Goal: Task Accomplishment & Management: Complete application form

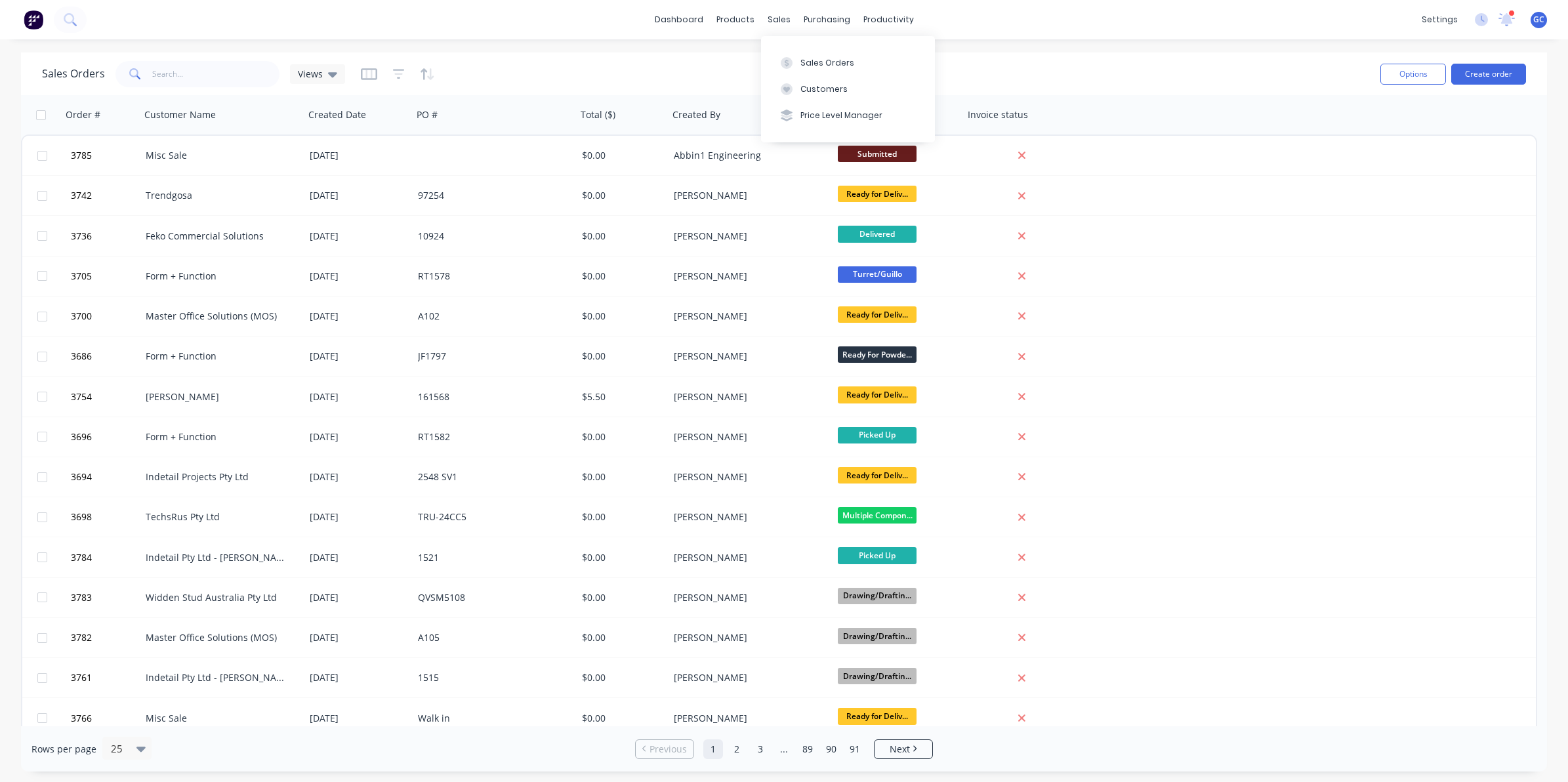
drag, startPoint x: 763, startPoint y: 21, endPoint x: 938, endPoint y: 43, distance: 176.4
click at [763, 21] on div "sales" at bounding box center [779, 20] width 36 height 20
click at [1502, 62] on div "Options Create order" at bounding box center [1451, 73] width 151 height 32
click at [1491, 83] on button "Create order" at bounding box center [1488, 75] width 75 height 21
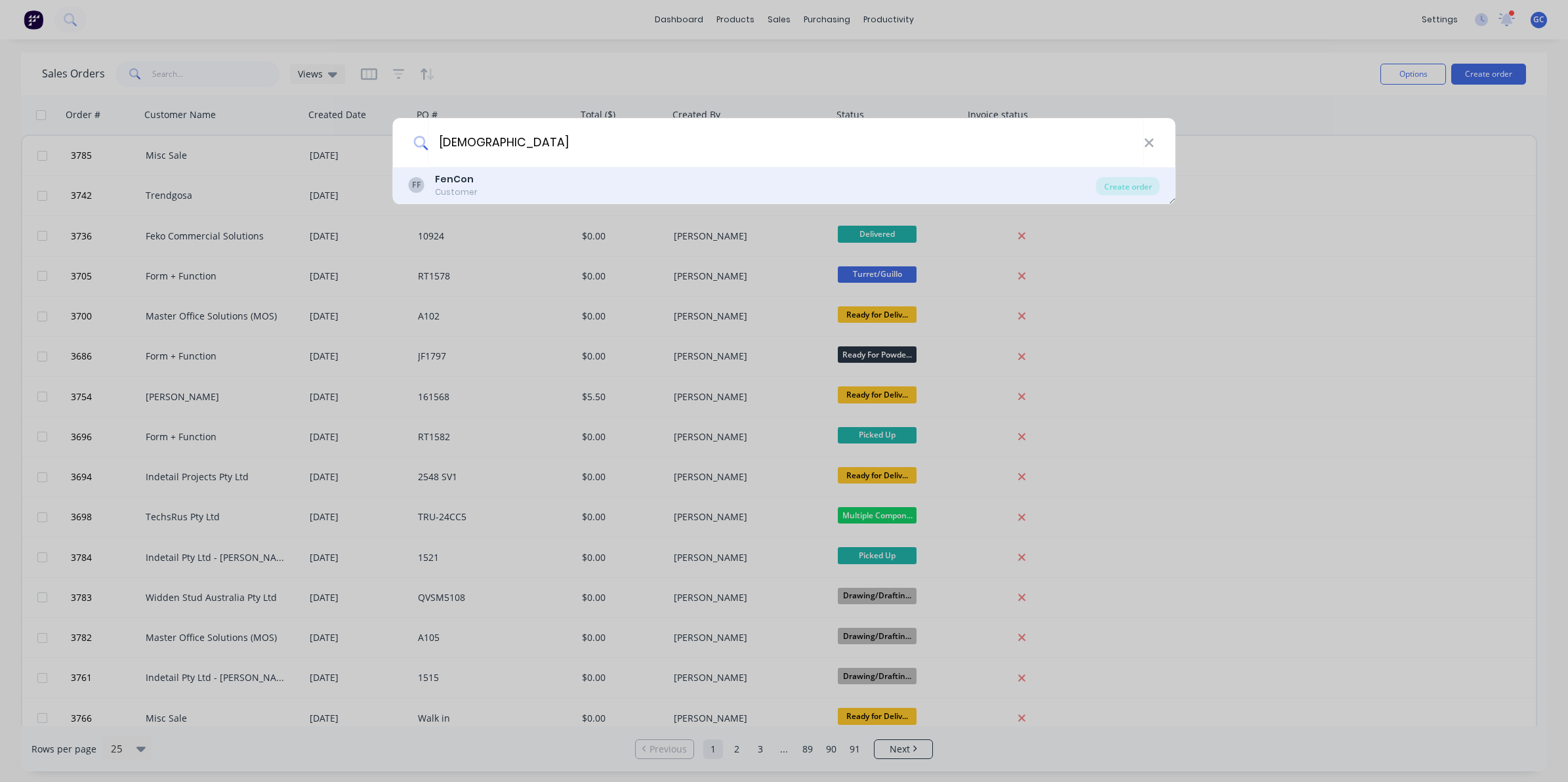
type input "[DEMOGRAPHIC_DATA]"
click at [463, 198] on div "FF FenCon Customer Create order" at bounding box center [784, 185] width 783 height 37
click at [694, 194] on div "FF FenCon Customer" at bounding box center [753, 184] width 688 height 25
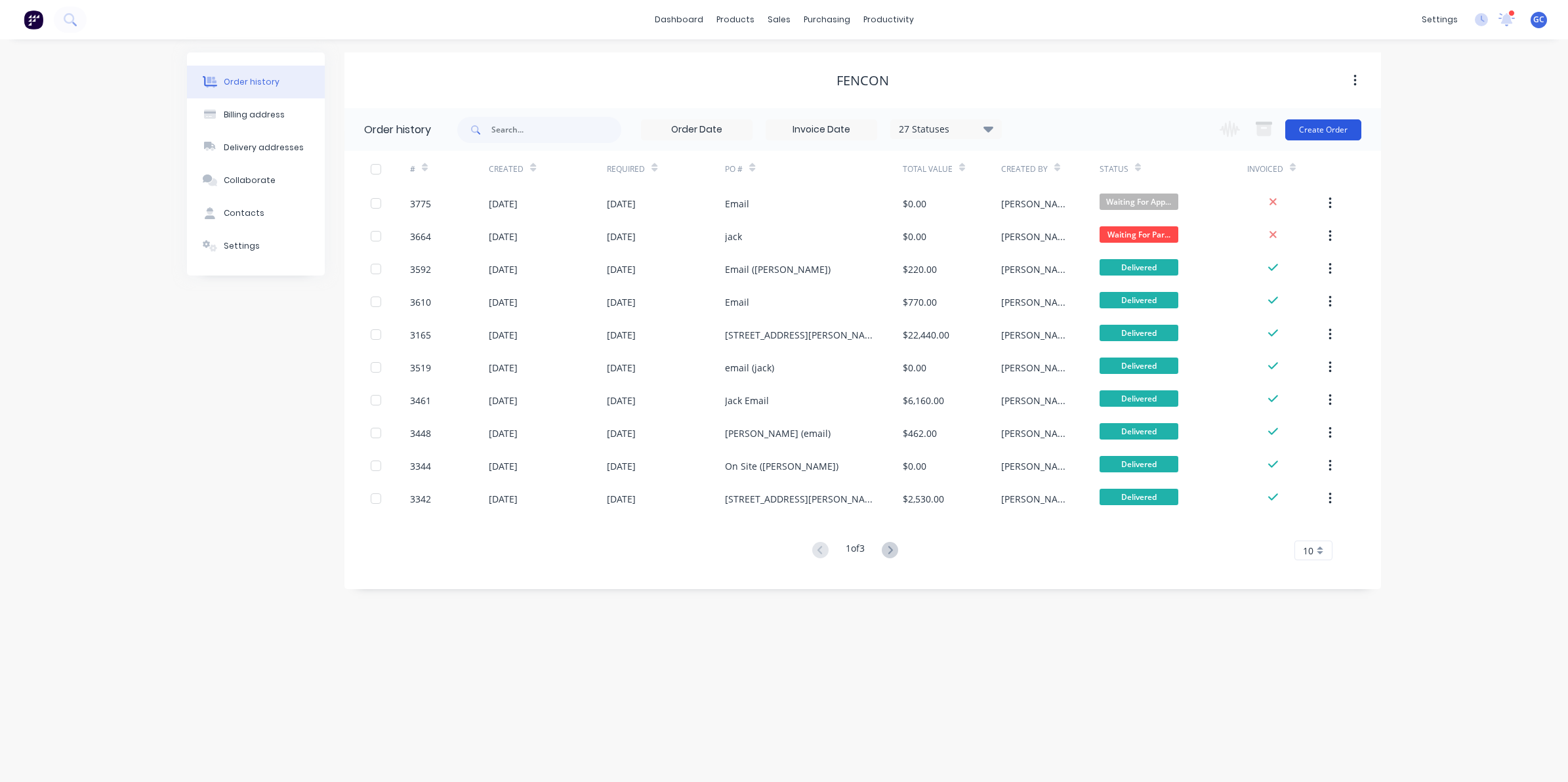
click at [1330, 138] on button "Create Order" at bounding box center [1324, 130] width 76 height 21
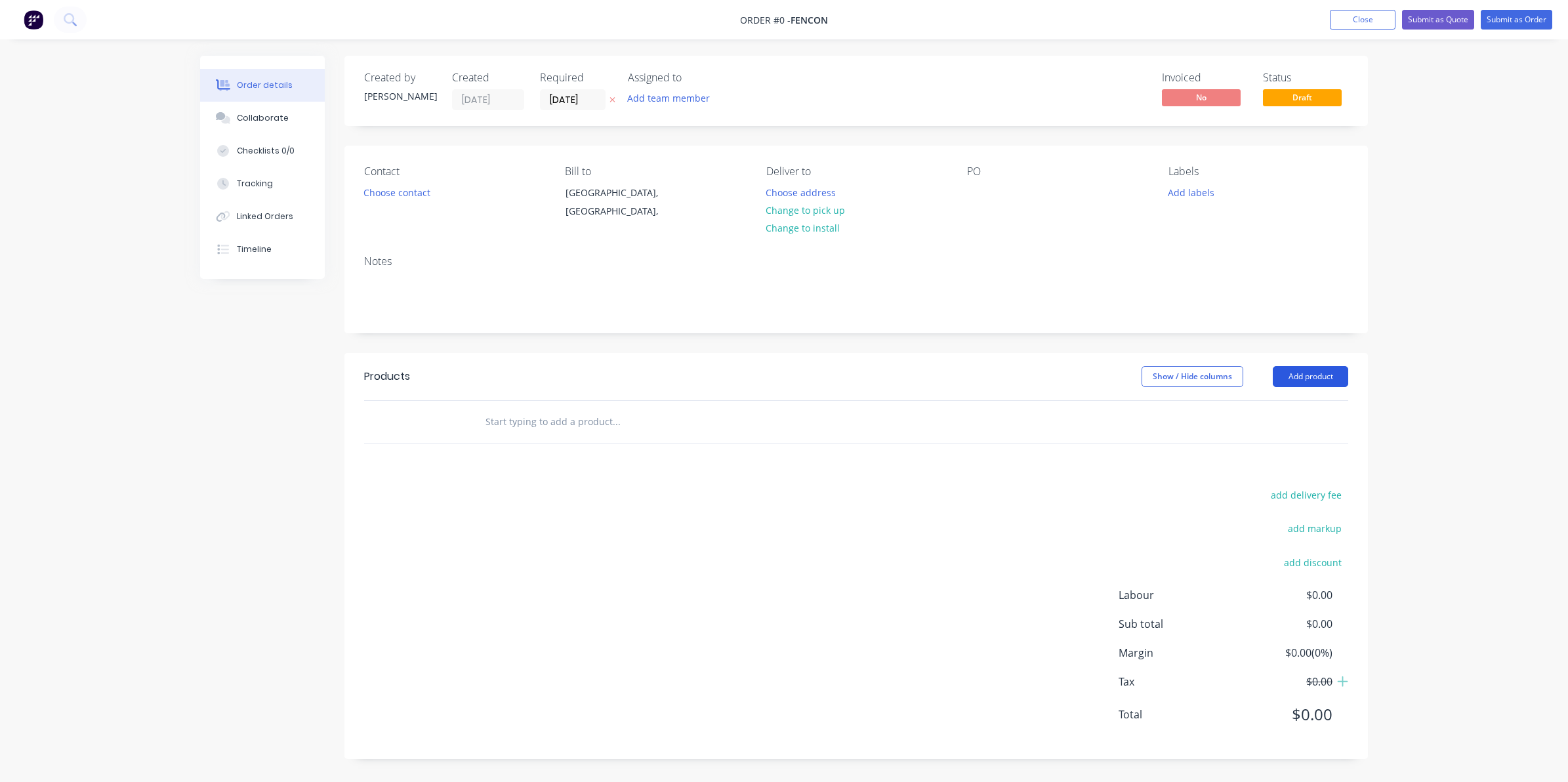
click at [1306, 371] on button "Add product" at bounding box center [1310, 376] width 75 height 21
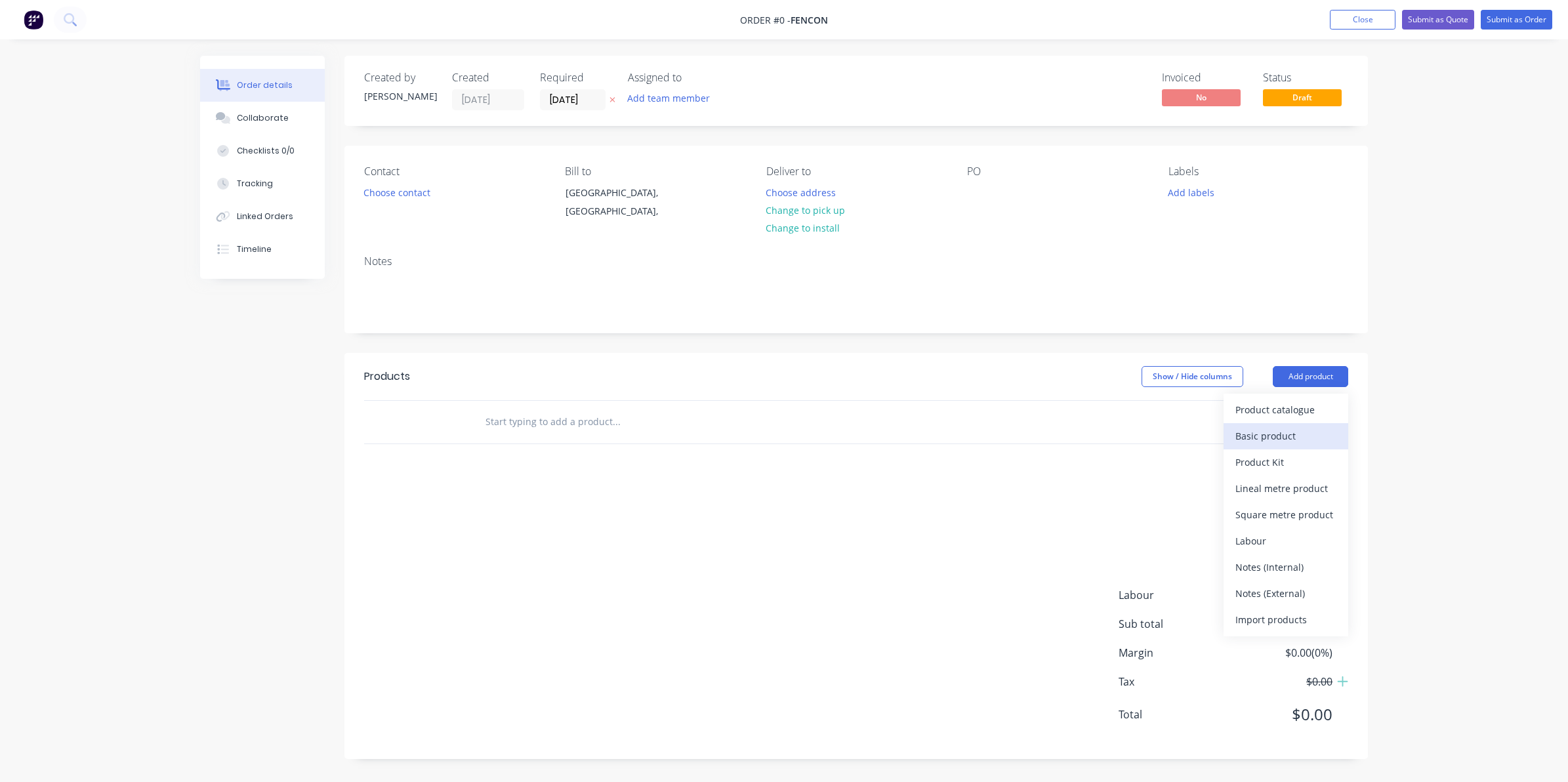
click at [1297, 442] on div "Basic product" at bounding box center [1286, 435] width 101 height 19
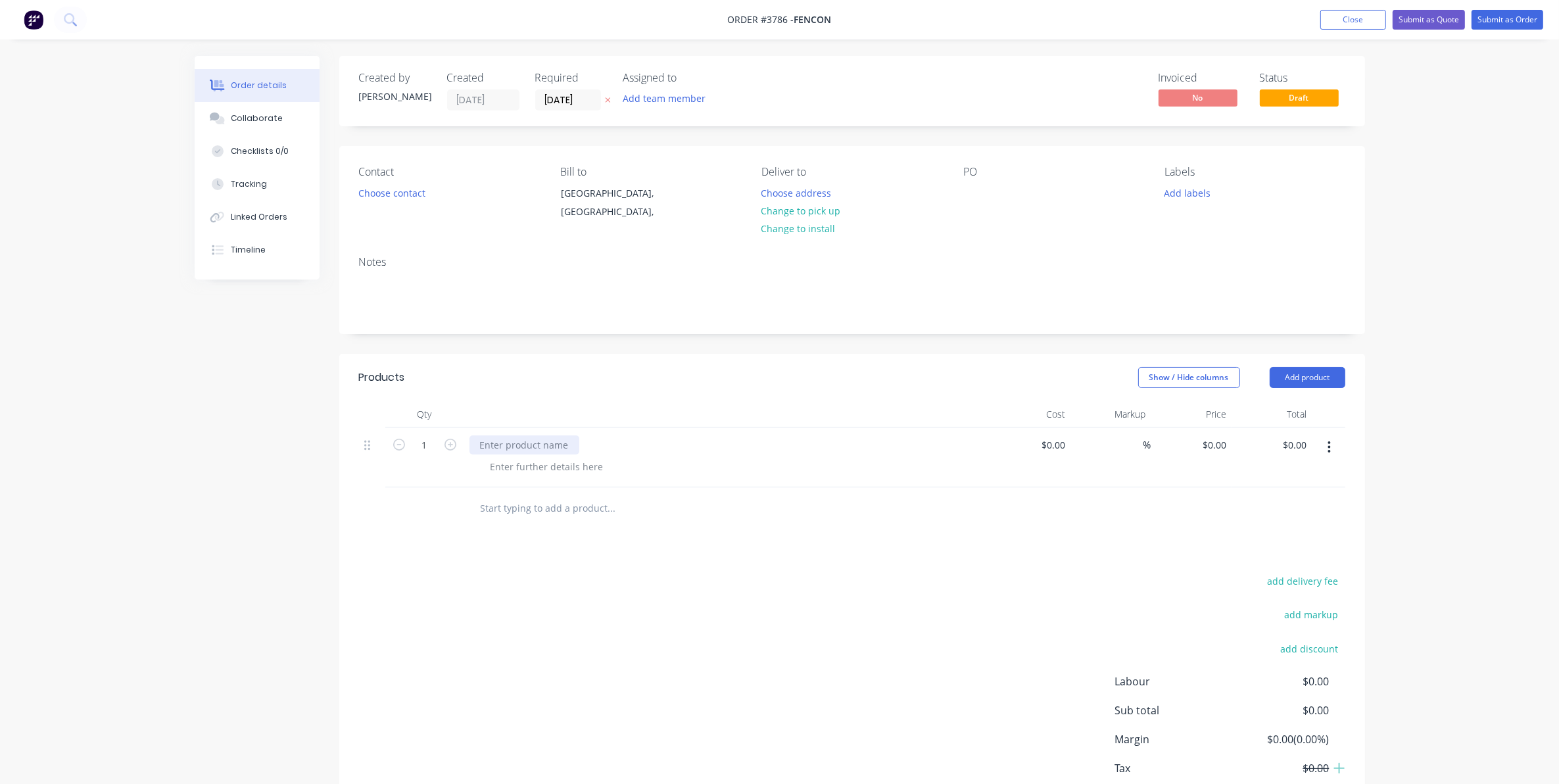
click at [507, 447] on div at bounding box center [524, 445] width 110 height 19
click at [542, 468] on div at bounding box center [547, 466] width 134 height 19
click at [529, 449] on div "Aluminum" at bounding box center [503, 445] width 67 height 19
click at [537, 466] on div at bounding box center [547, 466] width 134 height 19
click at [1294, 385] on button "Add product" at bounding box center [1308, 377] width 76 height 21
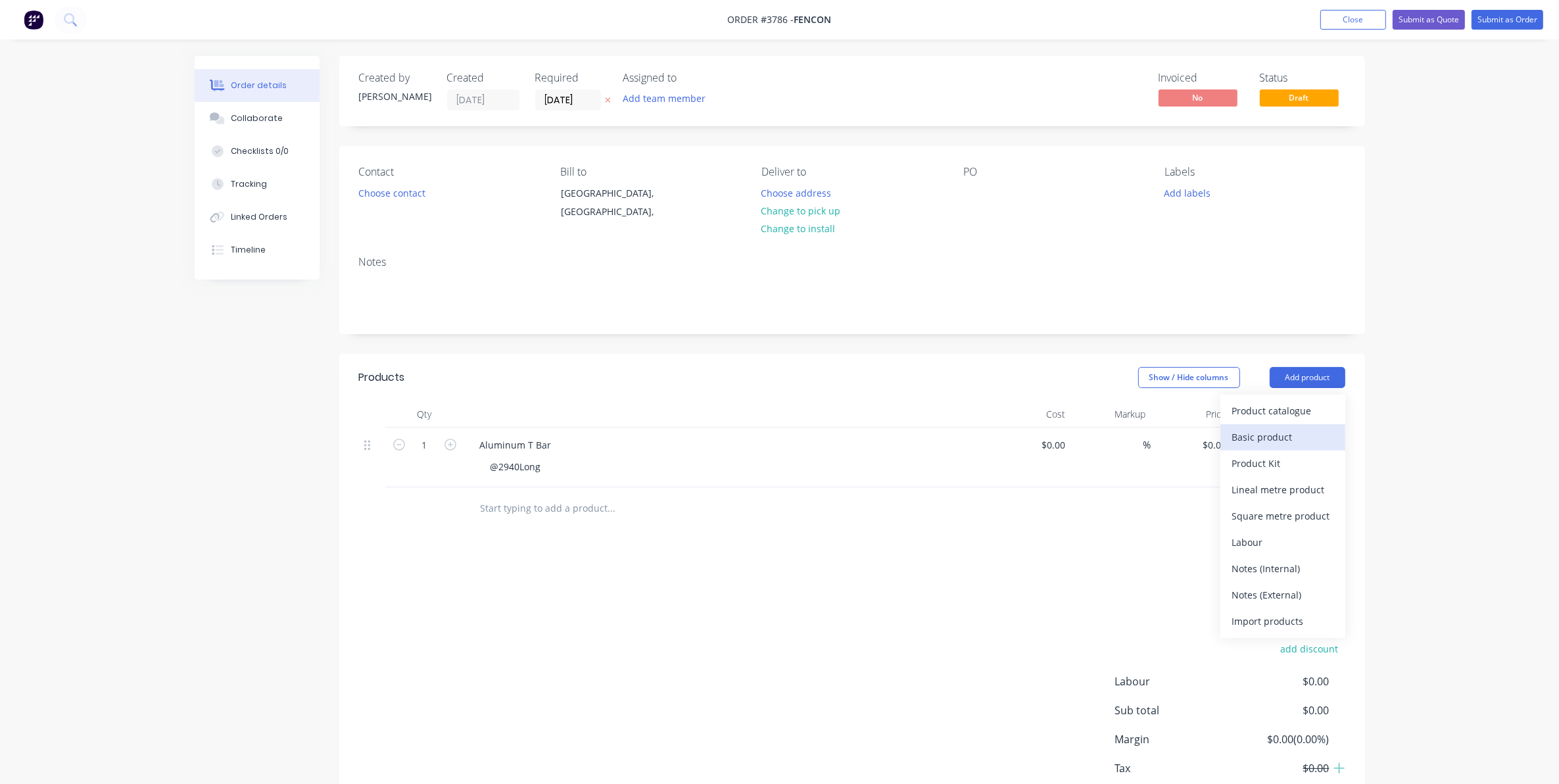
click at [1280, 431] on div "Basic product" at bounding box center [1283, 436] width 101 height 19
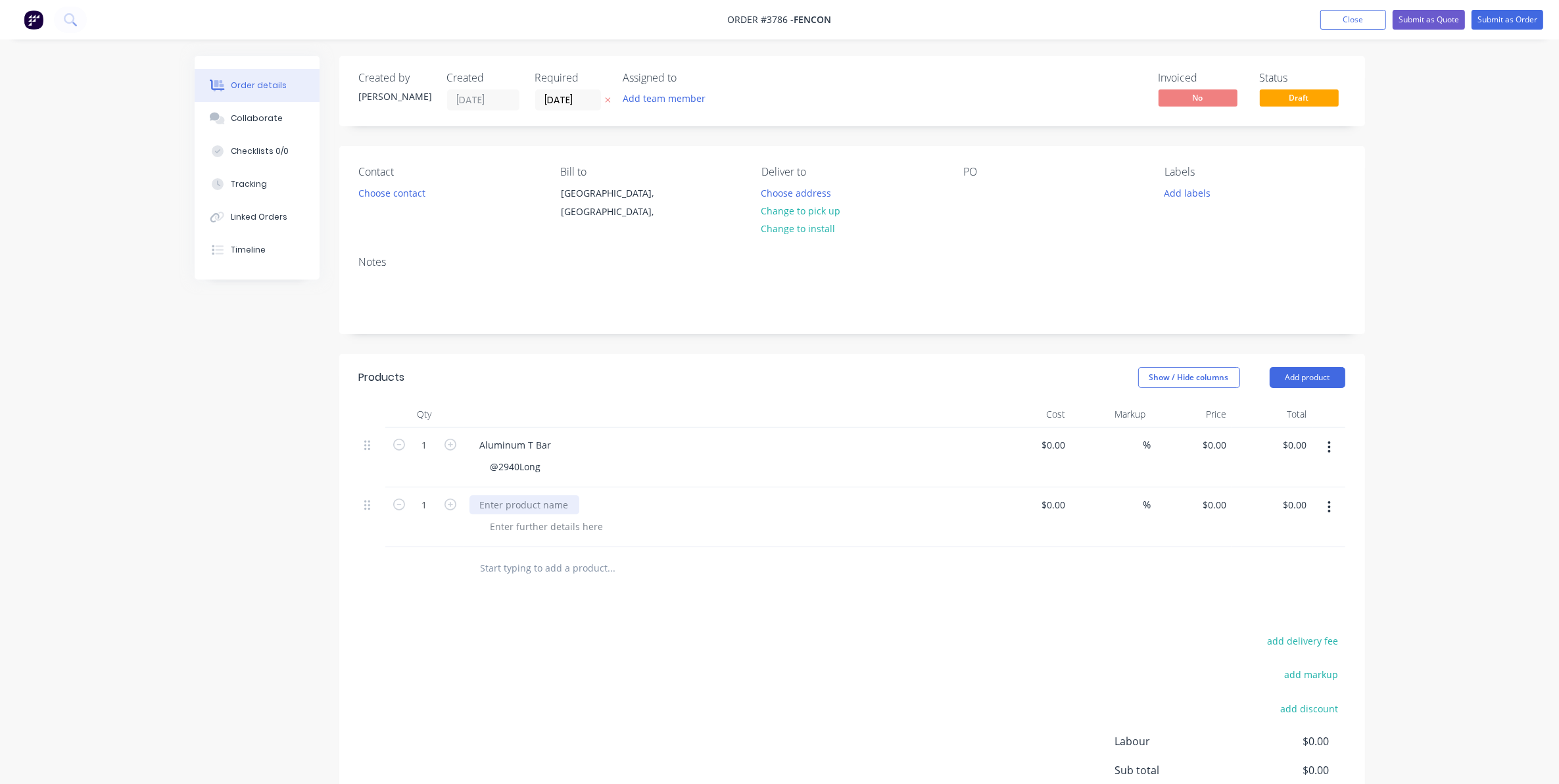
click at [514, 512] on div at bounding box center [524, 505] width 110 height 19
click at [518, 532] on div at bounding box center [547, 526] width 134 height 19
click at [417, 205] on div "Contact Choose contact" at bounding box center [449, 196] width 180 height 60
click at [414, 184] on button "Choose contact" at bounding box center [391, 192] width 81 height 18
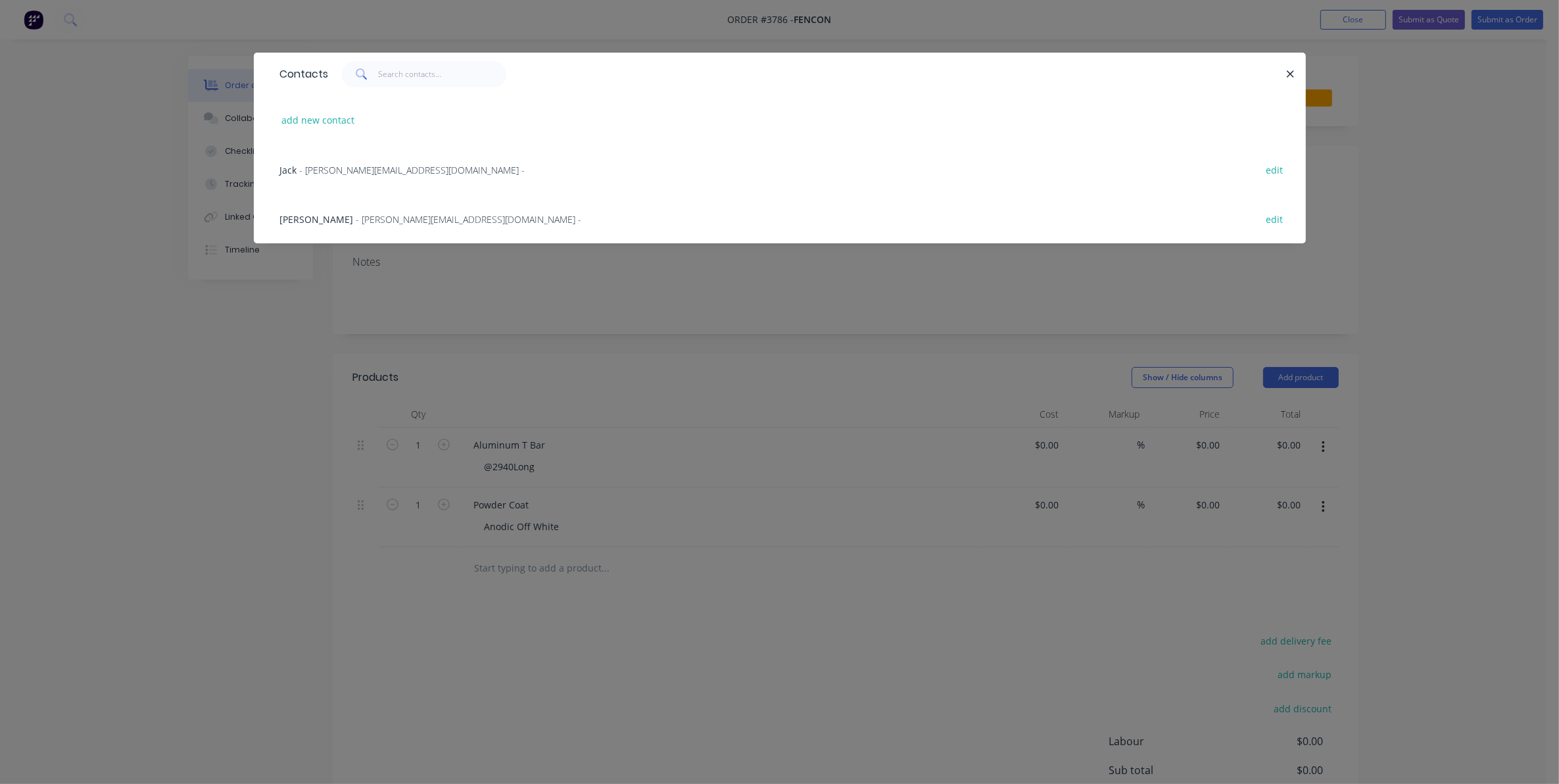
click at [330, 166] on span "- [PERSON_NAME][EMAIL_ADDRESS][DOMAIN_NAME] -" at bounding box center [413, 169] width 225 height 12
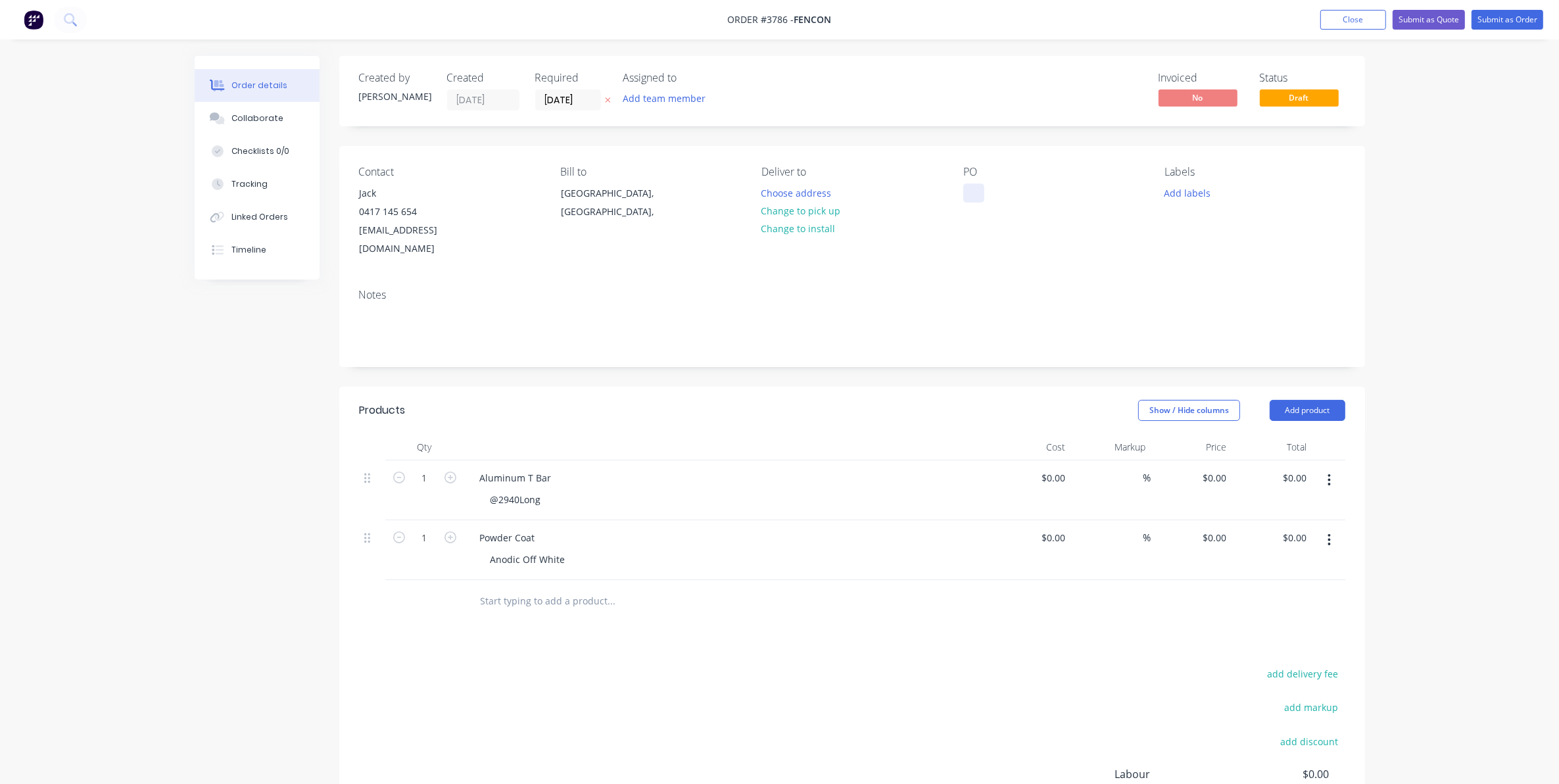
click at [979, 196] on div at bounding box center [974, 192] width 21 height 19
click at [672, 106] on button "Add team member" at bounding box center [664, 99] width 97 height 18
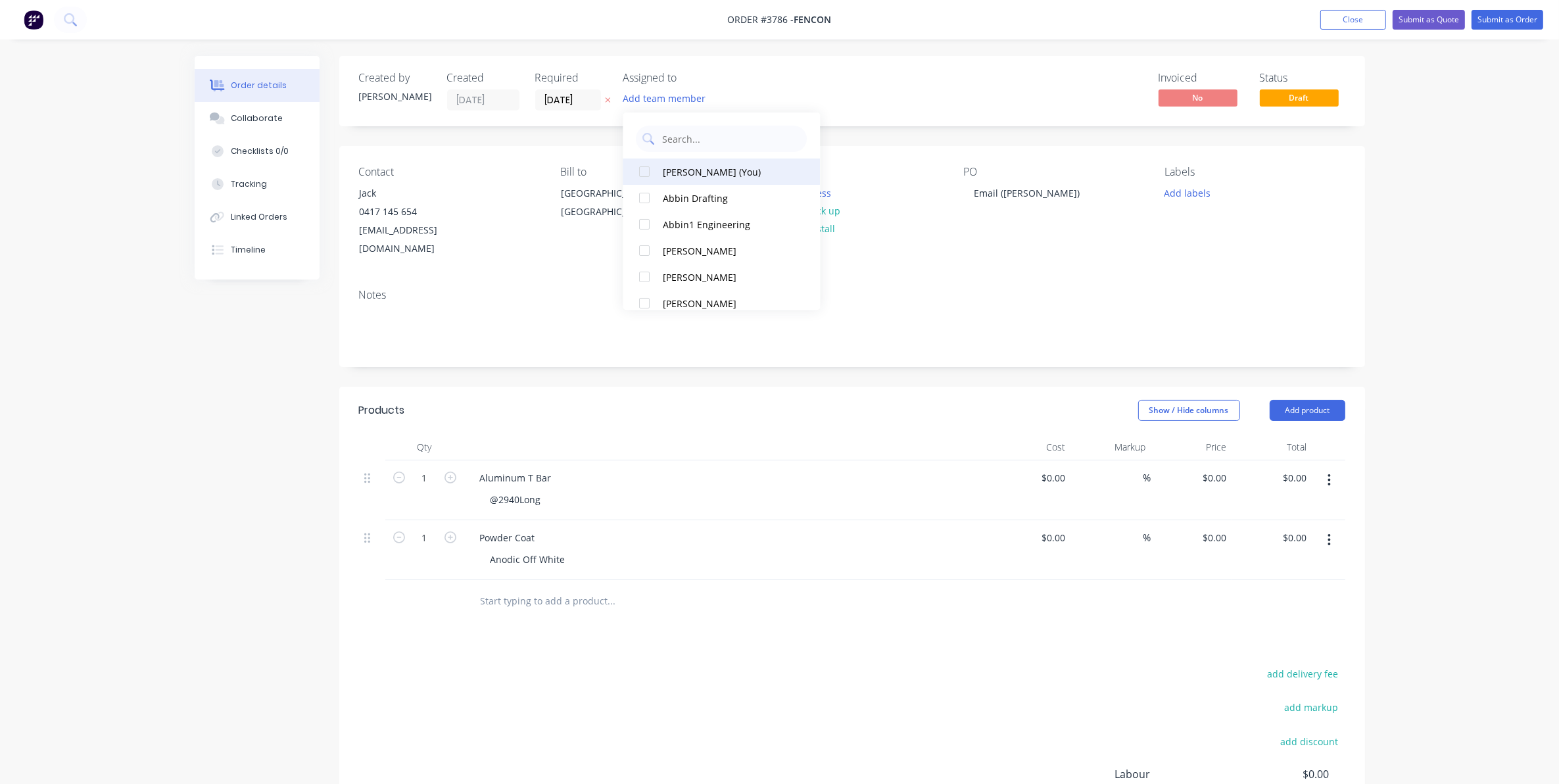
click at [722, 171] on div "[PERSON_NAME] (You)" at bounding box center [729, 172] width 131 height 14
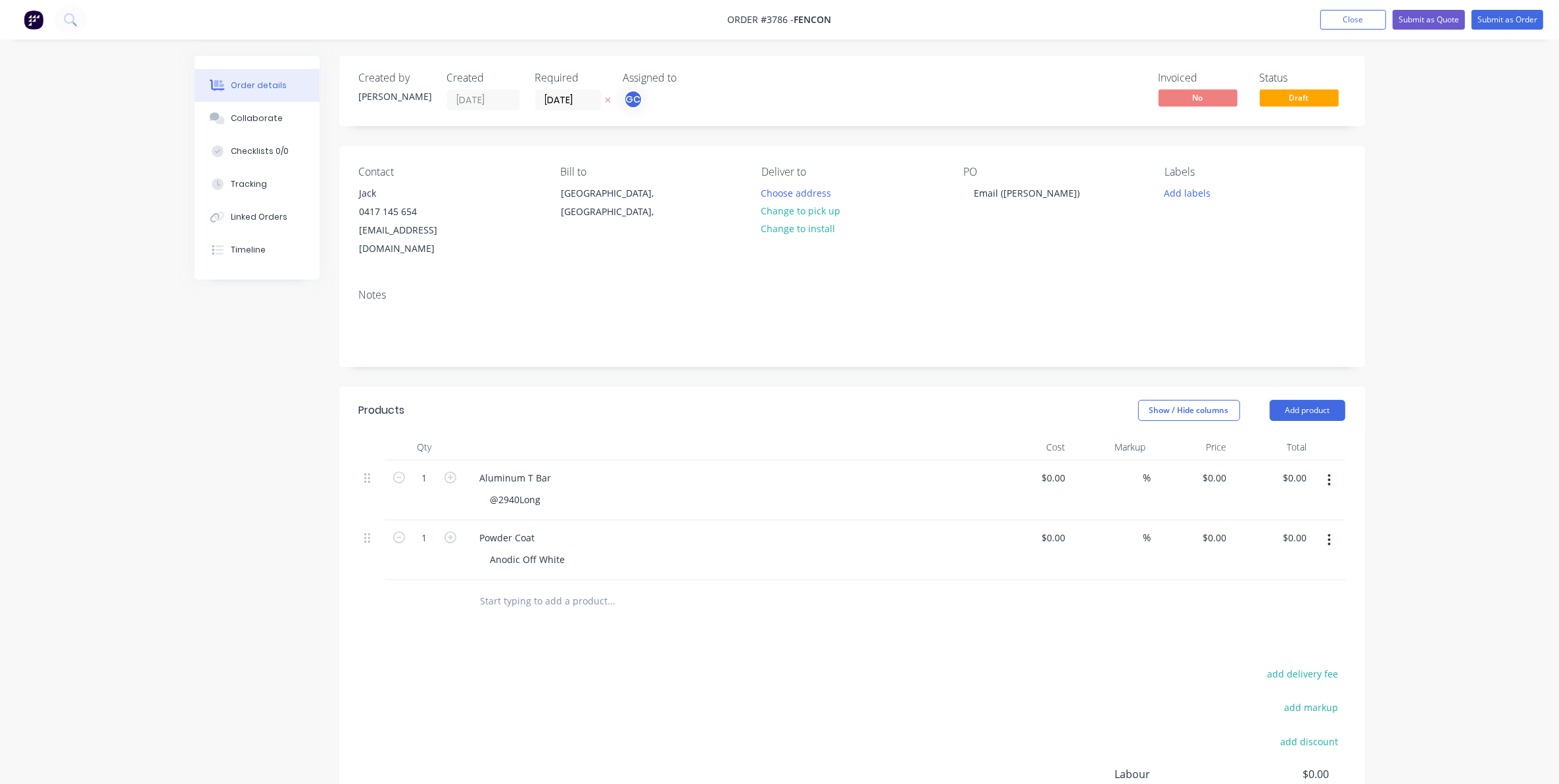
click at [565, 118] on div "Created by [PERSON_NAME] Created [DATE] Required [DATE] Assigned to GC Invoiced…" at bounding box center [852, 91] width 1026 height 71
click at [574, 100] on input "[DATE]" at bounding box center [568, 100] width 64 height 20
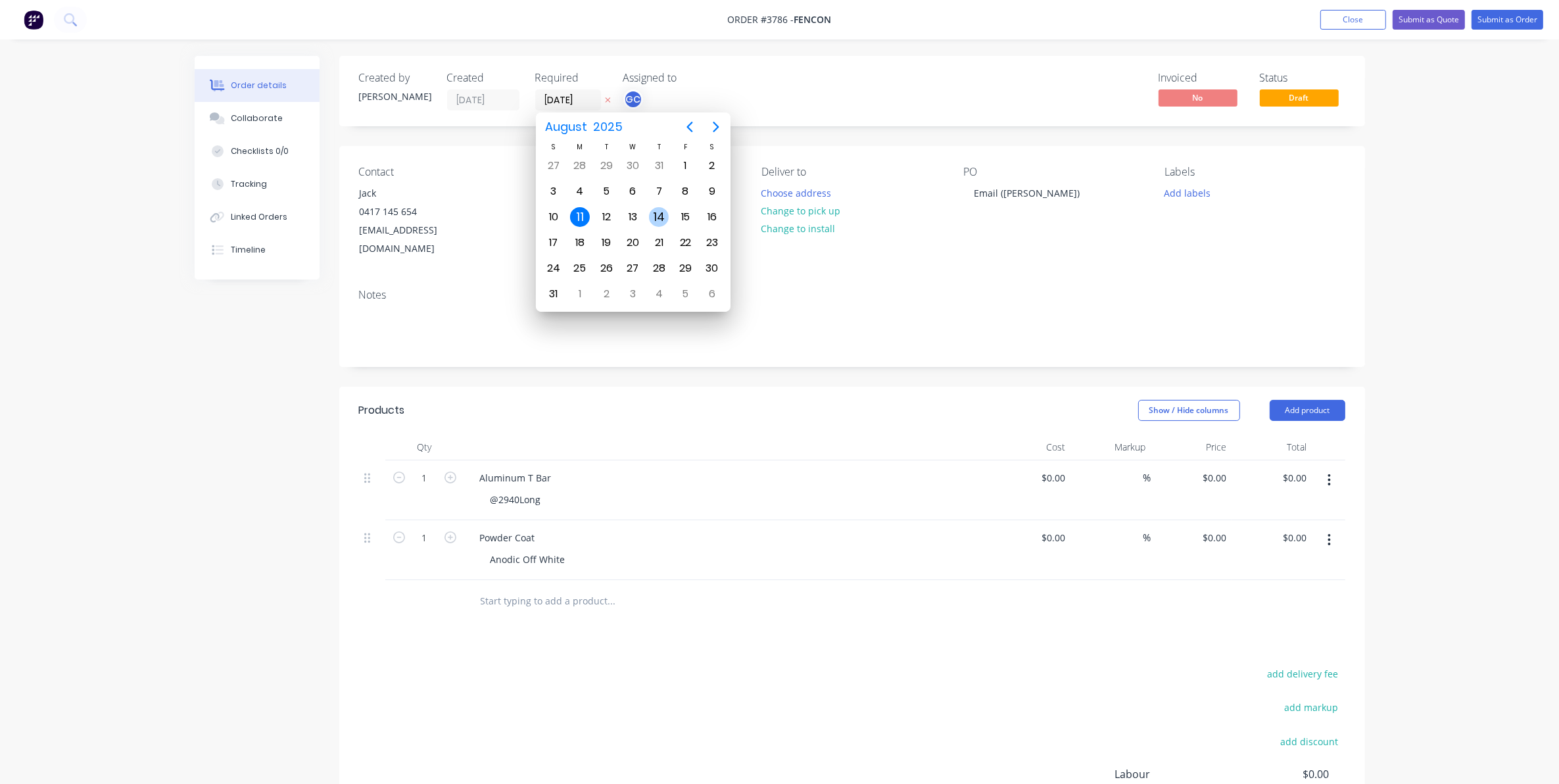
click at [655, 207] on div "14" at bounding box center [659, 217] width 20 height 20
type input "[DATE]"
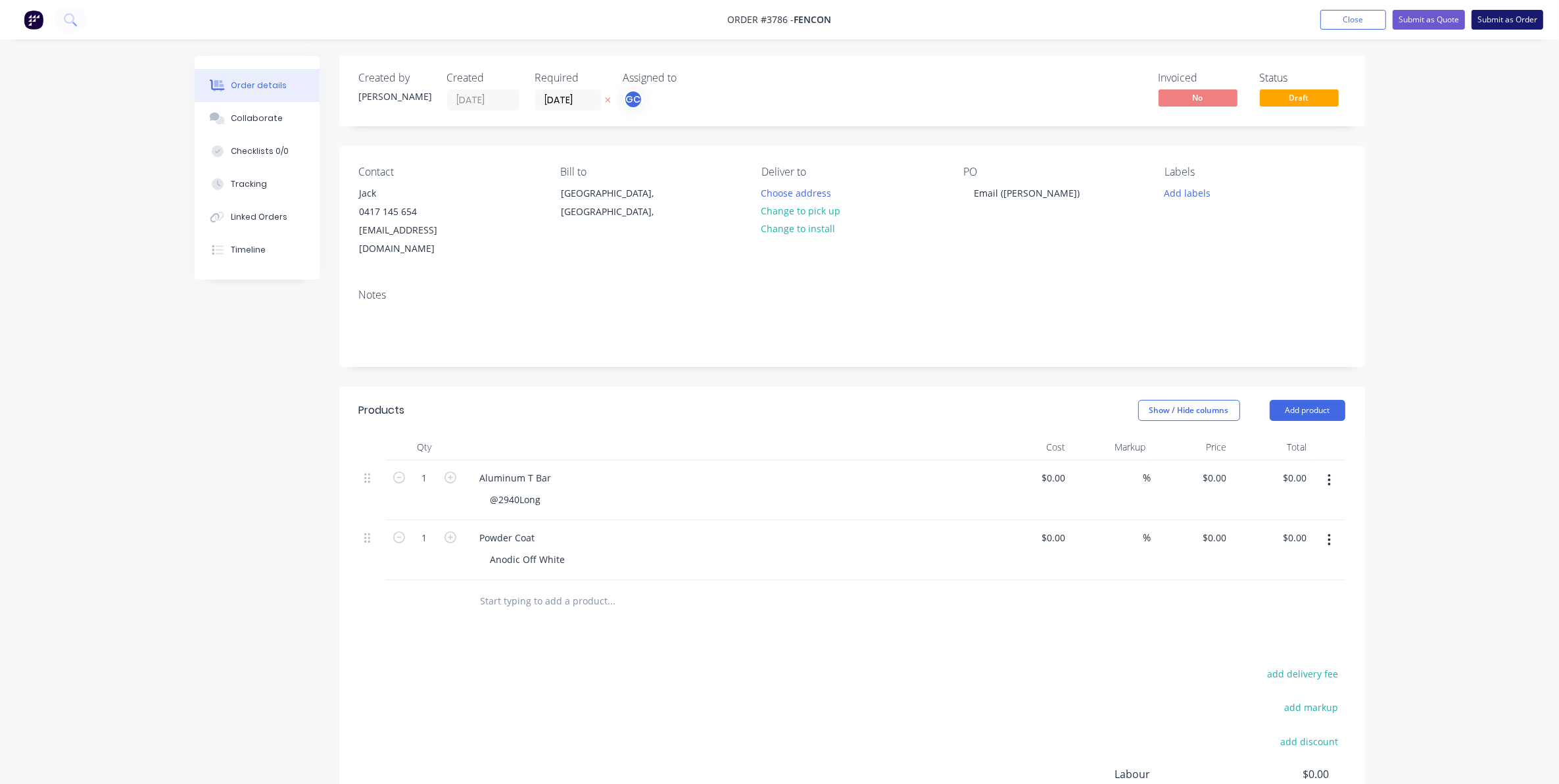
click at [1532, 23] on button "Submit as Order" at bounding box center [1507, 20] width 71 height 20
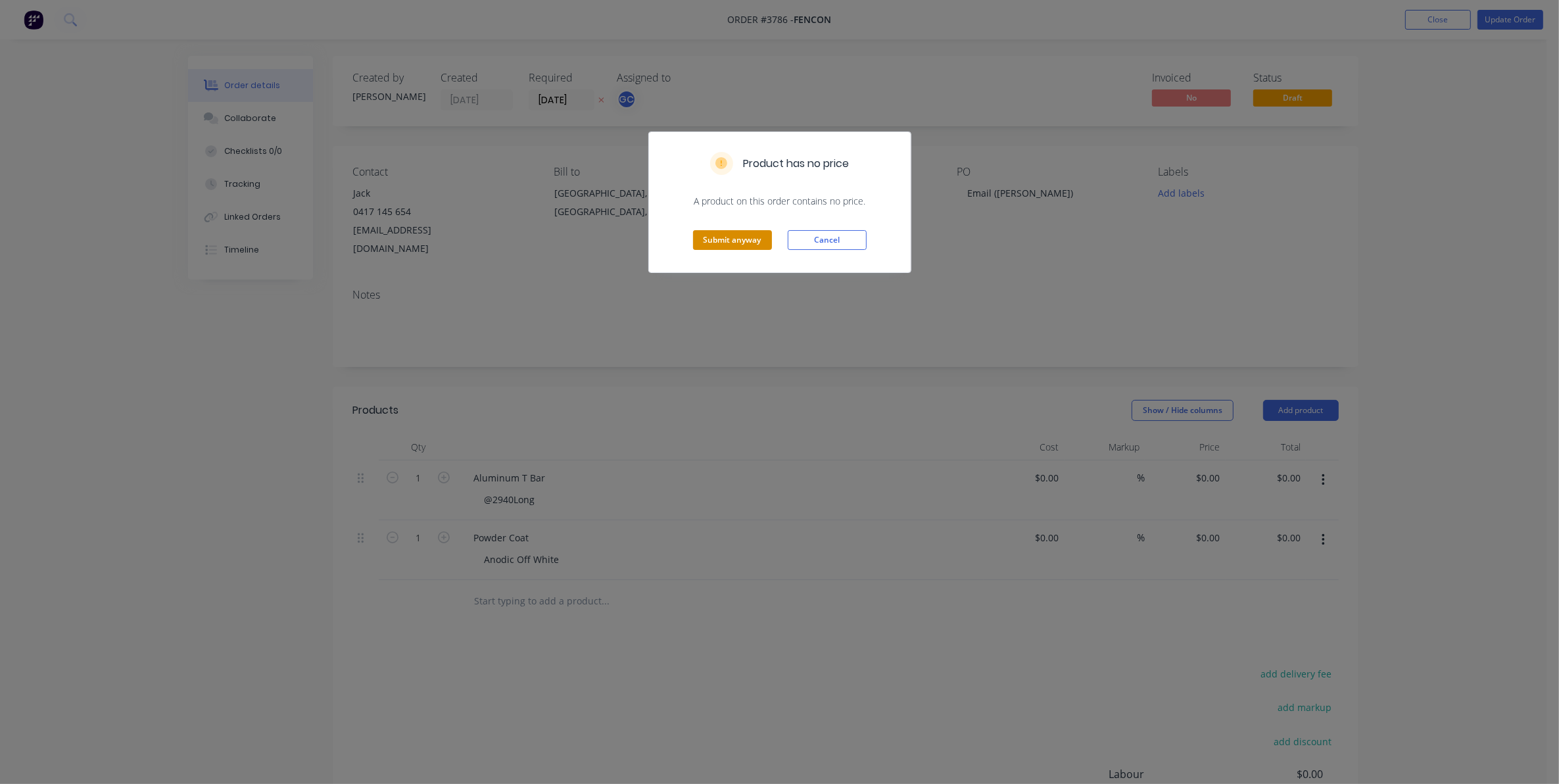
click at [735, 240] on button "Submit anyway" at bounding box center [732, 240] width 79 height 20
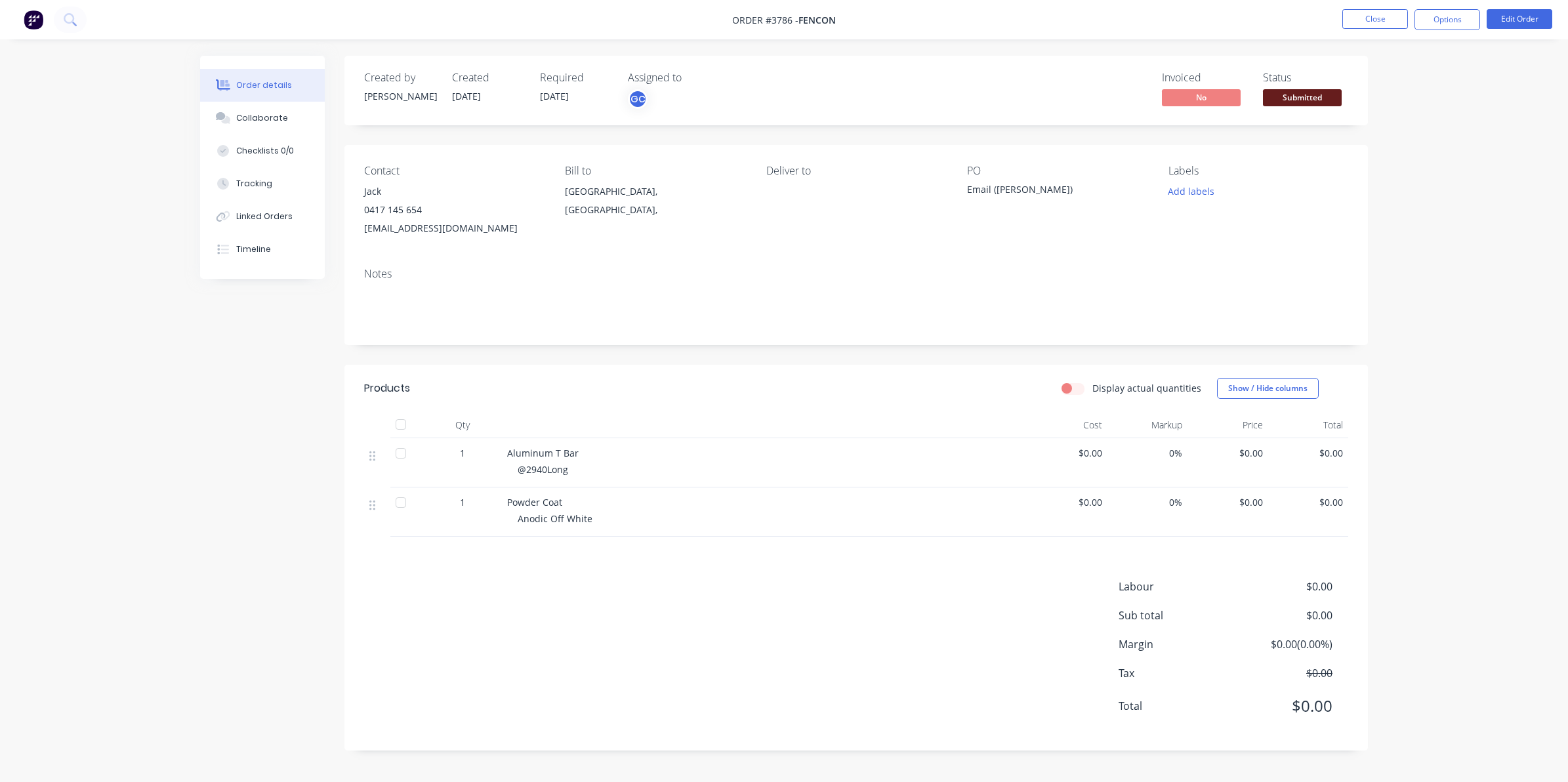
click at [1312, 107] on button "Submitted" at bounding box center [1302, 99] width 79 height 20
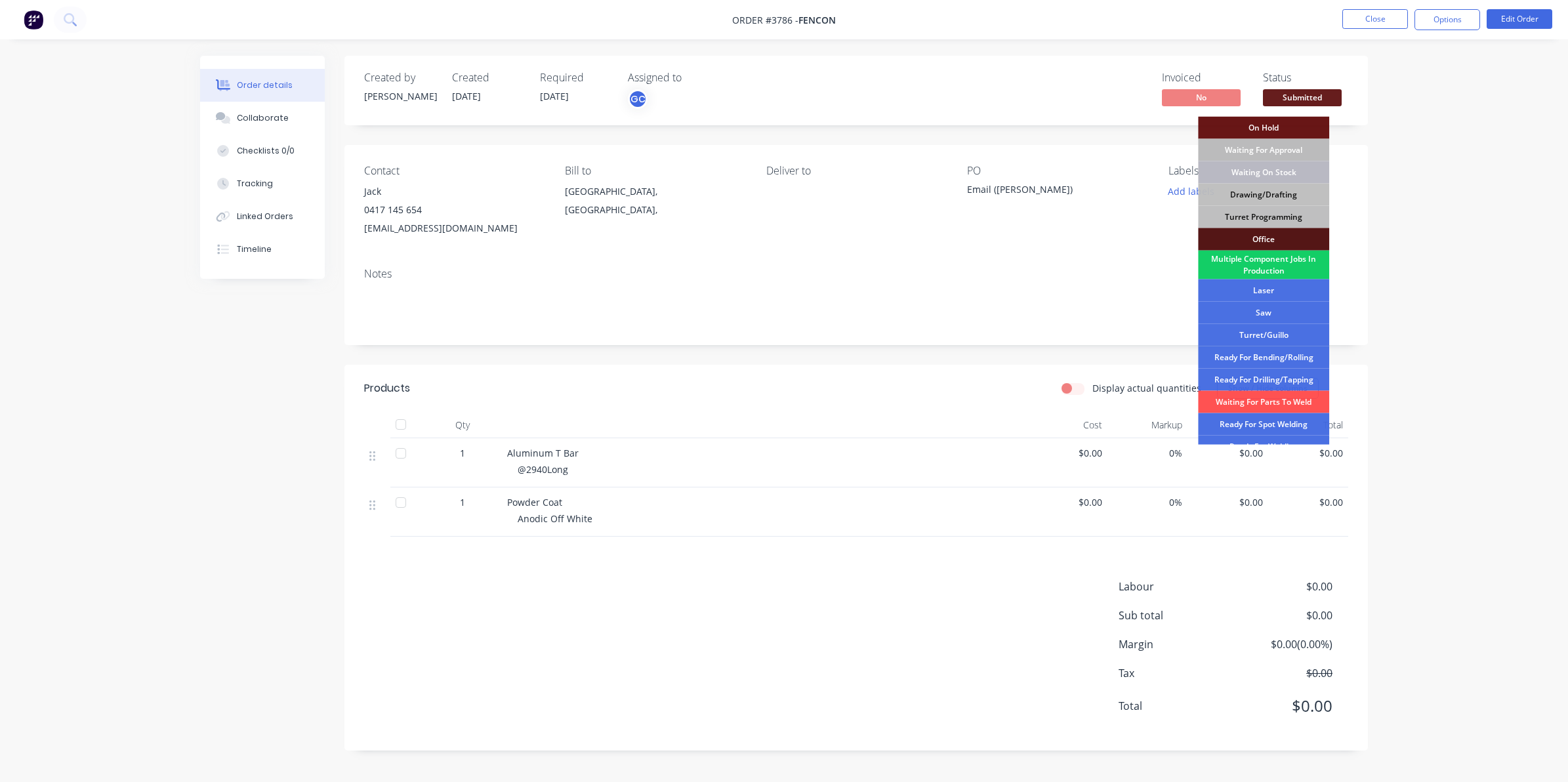
click at [1273, 267] on div "Multiple Component Jobs In Production" at bounding box center [1264, 265] width 131 height 29
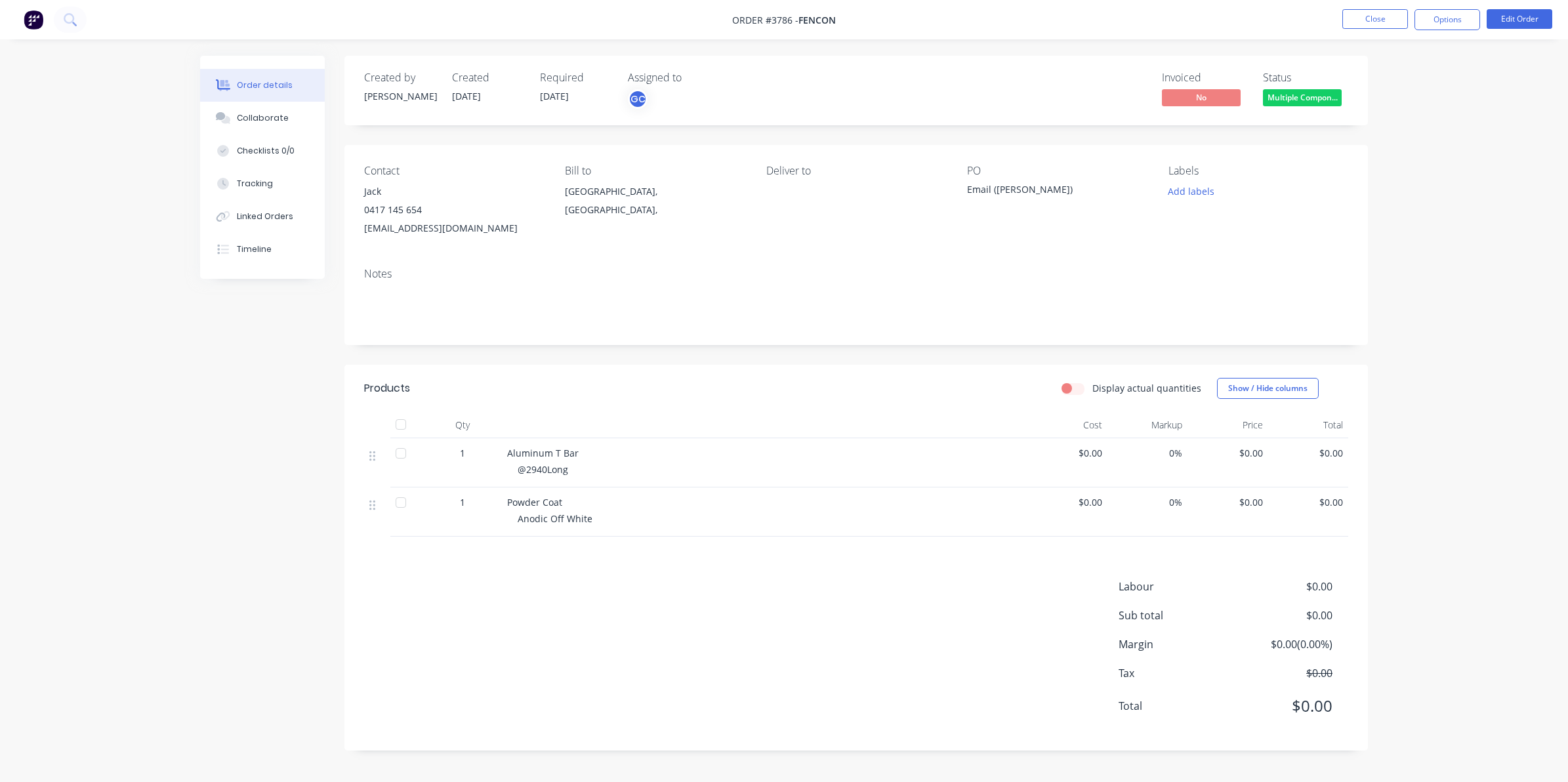
click at [1313, 102] on span "Multiple Compon..." at bounding box center [1302, 98] width 79 height 16
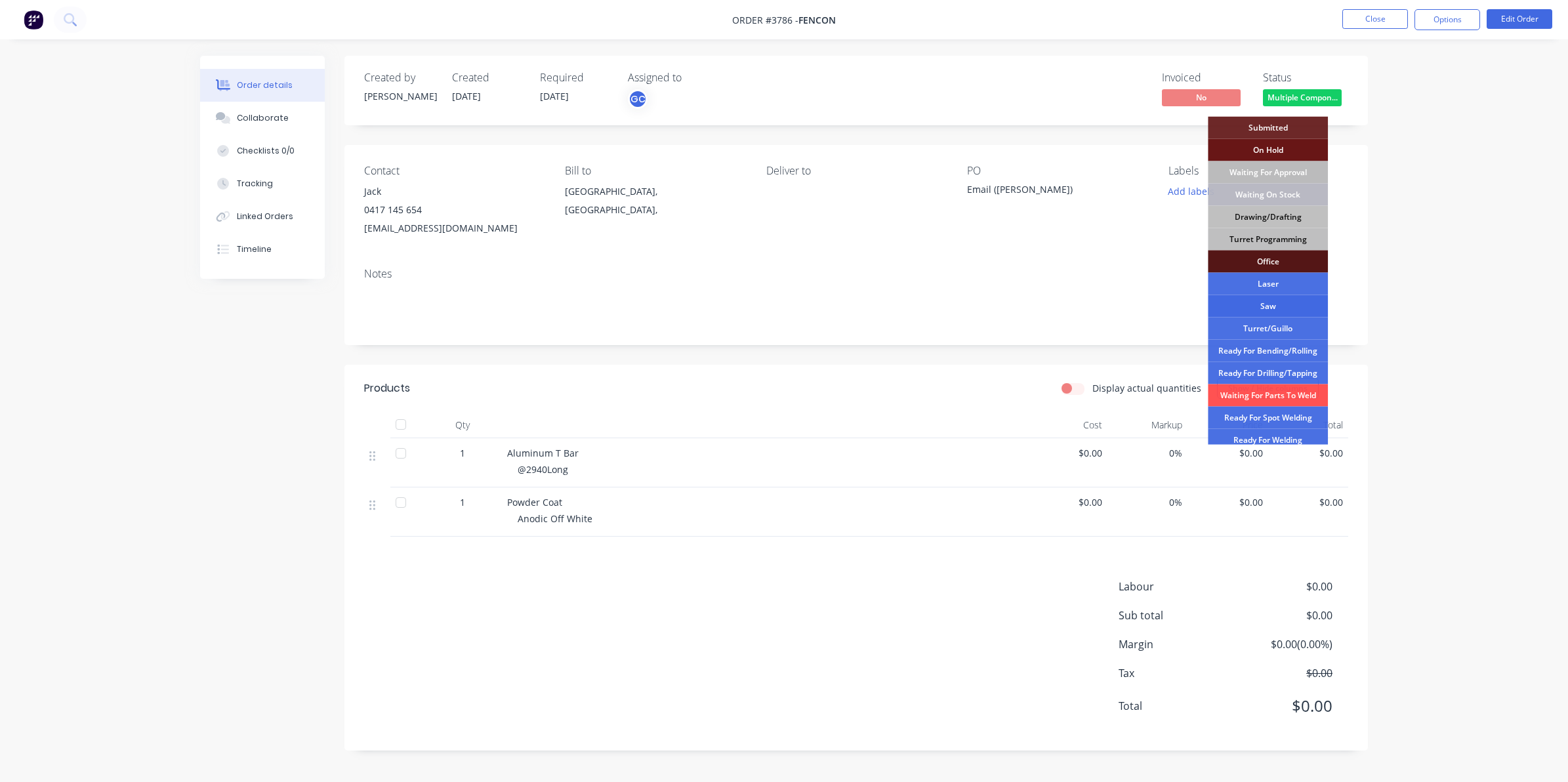
click at [1283, 310] on div "Saw" at bounding box center [1268, 306] width 120 height 22
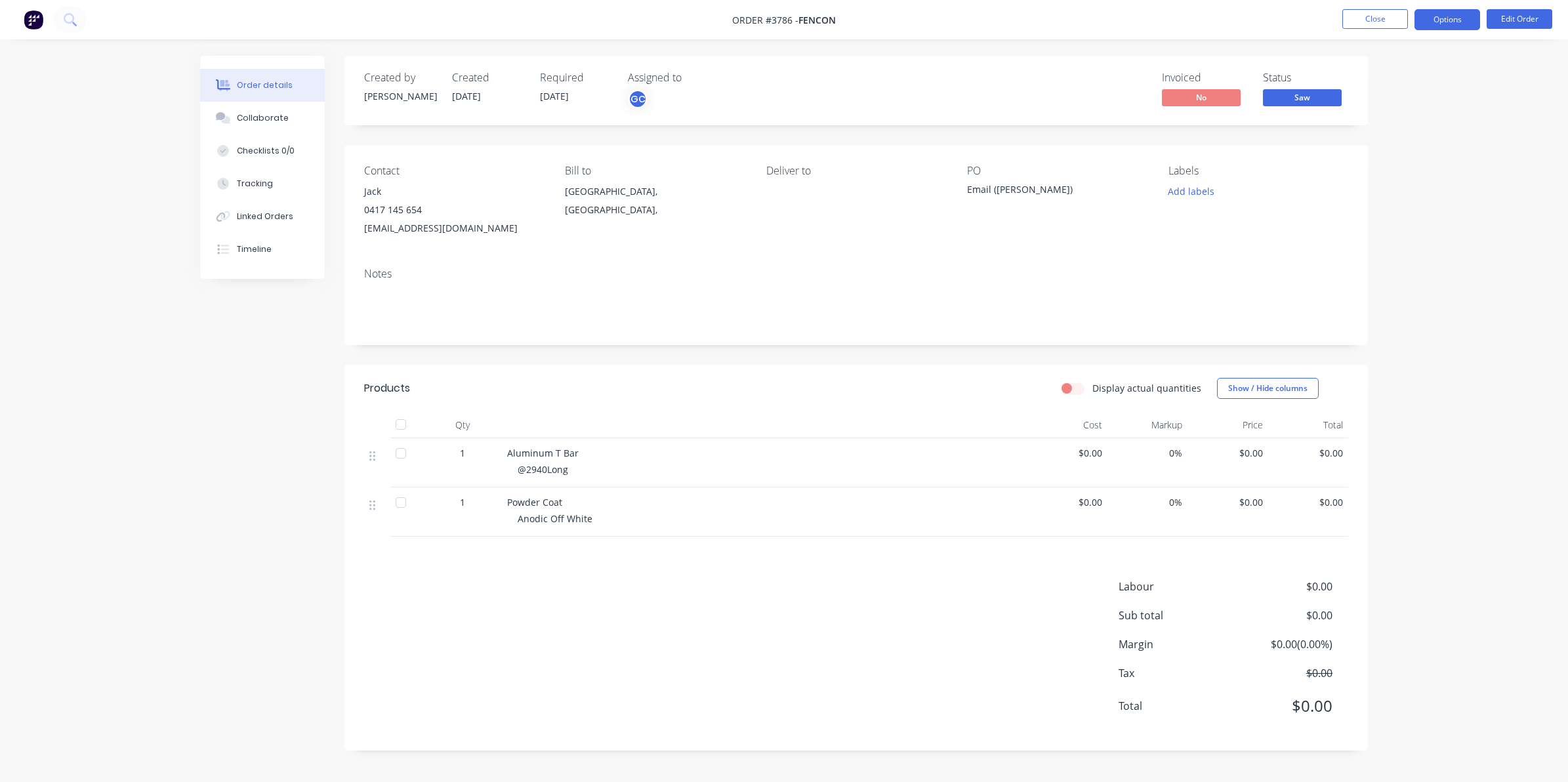
click at [1447, 20] on button "Options" at bounding box center [1447, 20] width 66 height 21
click at [1402, 152] on div "Work Order" at bounding box center [1408, 158] width 121 height 19
click at [1397, 133] on div "Without pricing" at bounding box center [1408, 132] width 121 height 19
drag, startPoint x: 1102, startPoint y: 56, endPoint x: 1306, endPoint y: 31, distance: 205.5
click at [1113, 52] on div "Order details Collaborate Checklists 0/0 Tracking Linked Orders Timeline Order …" at bounding box center [784, 391] width 1568 height 782
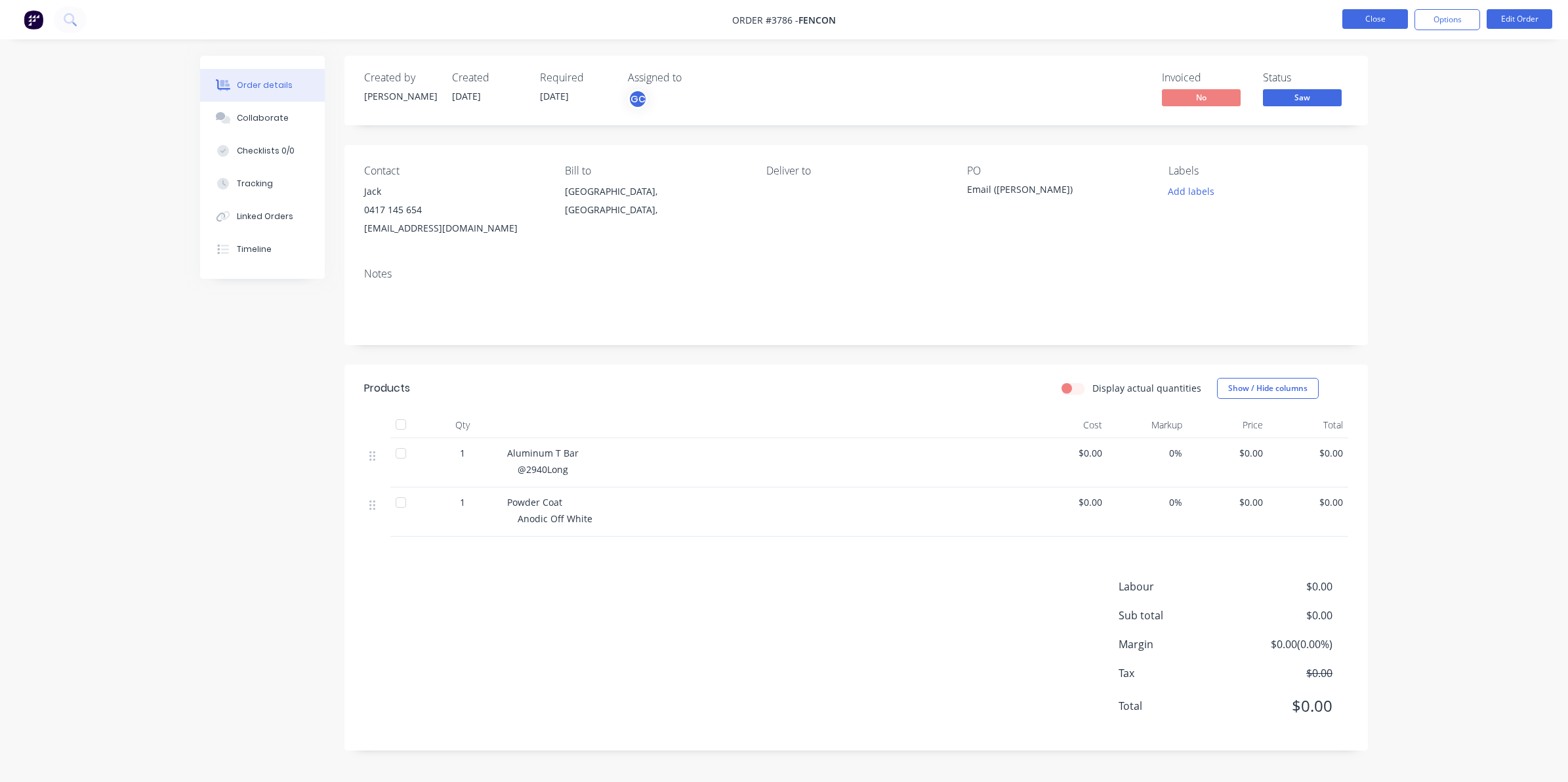
click at [1379, 11] on button "Close" at bounding box center [1375, 19] width 66 height 20
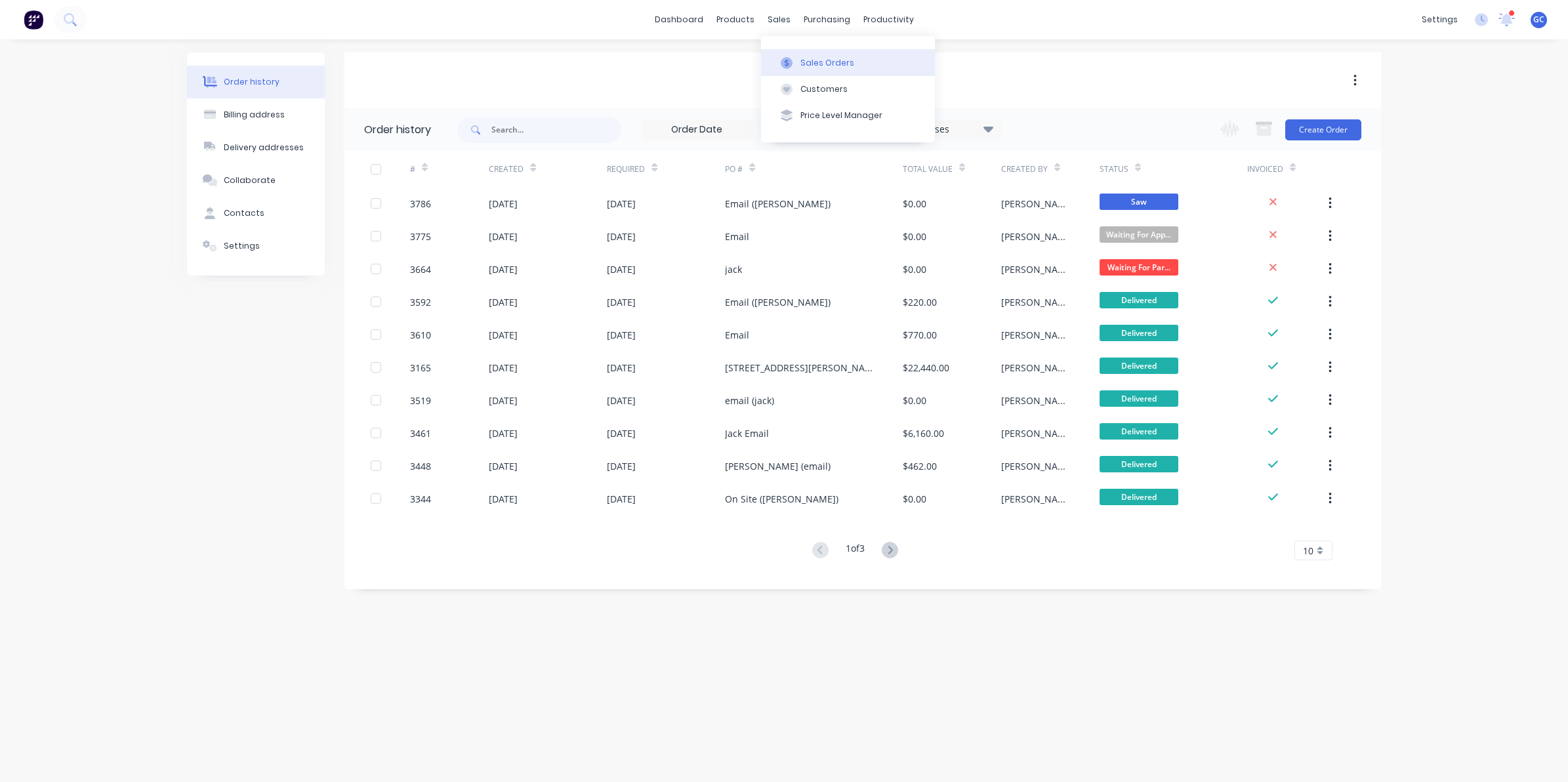
click at [805, 54] on button "Sales Orders" at bounding box center [848, 62] width 174 height 26
